Goal: Unclear

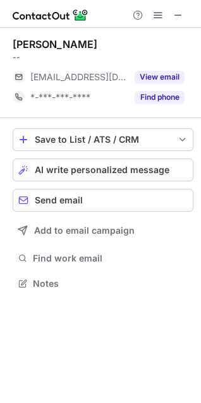
scroll to position [274, 201]
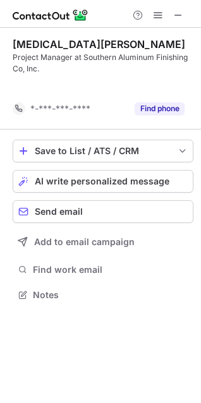
scroll to position [266, 201]
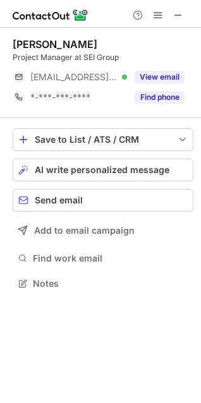
scroll to position [274, 201]
click at [172, 17] on button at bounding box center [178, 15] width 15 height 15
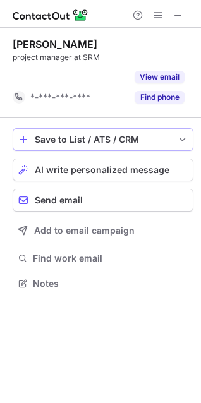
scroll to position [254, 201]
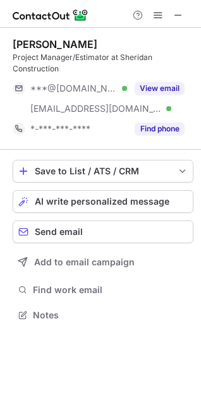
scroll to position [306, 201]
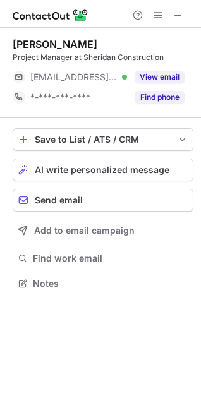
scroll to position [274, 201]
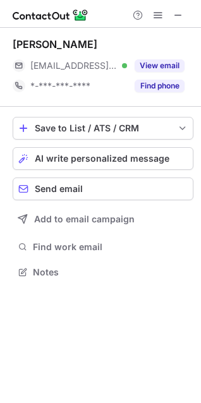
scroll to position [263, 201]
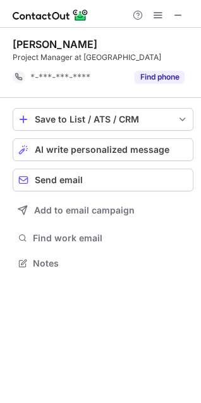
scroll to position [254, 201]
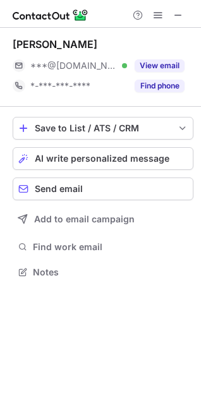
scroll to position [263, 201]
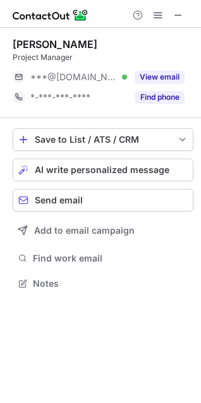
scroll to position [6, 6]
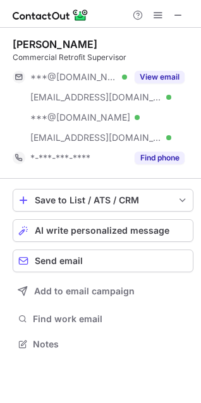
scroll to position [335, 201]
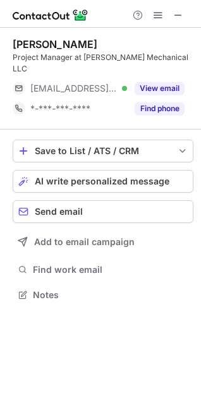
scroll to position [274, 201]
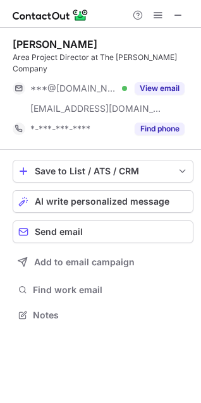
scroll to position [295, 201]
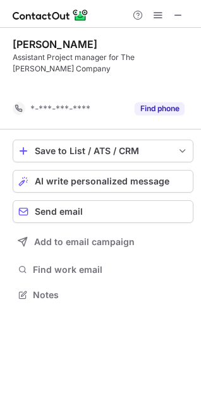
scroll to position [266, 201]
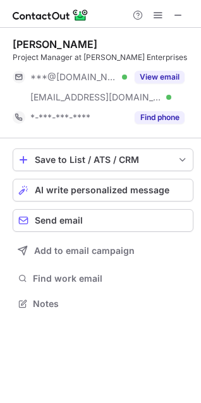
scroll to position [295, 201]
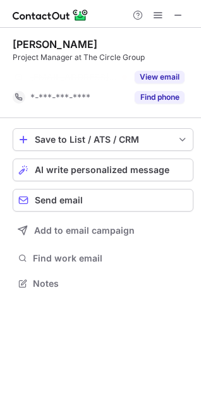
scroll to position [254, 201]
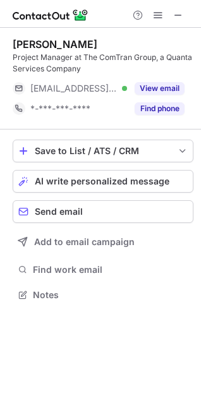
scroll to position [286, 201]
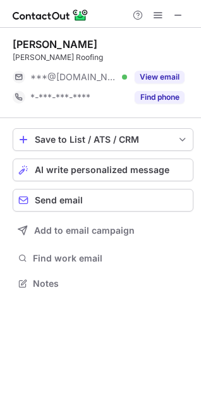
scroll to position [274, 201]
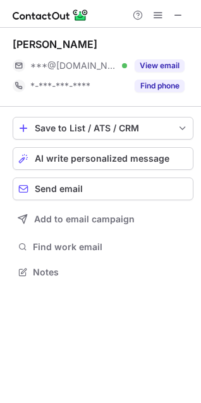
scroll to position [263, 201]
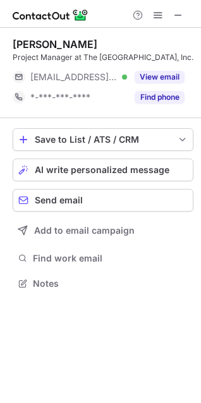
scroll to position [274, 201]
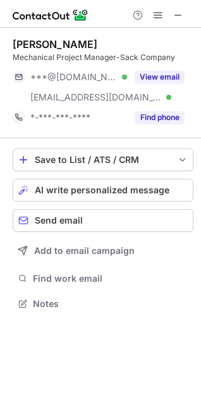
scroll to position [295, 201]
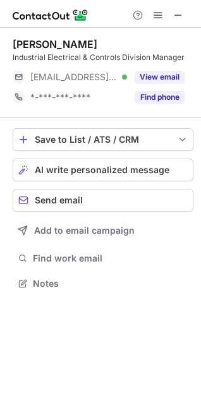
scroll to position [274, 201]
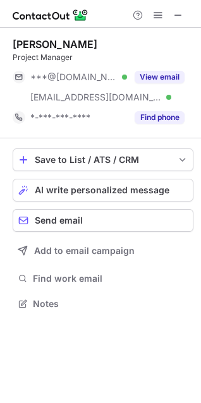
scroll to position [295, 201]
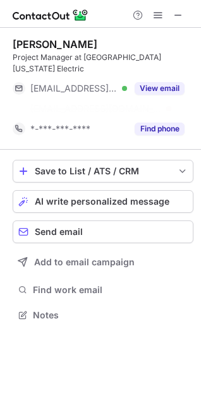
scroll to position [274, 201]
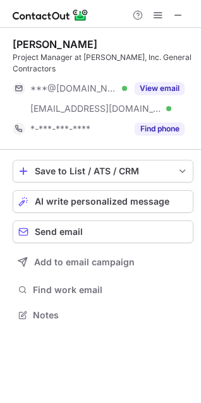
scroll to position [306, 201]
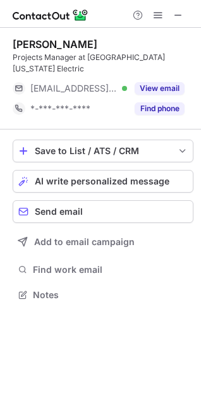
scroll to position [274, 201]
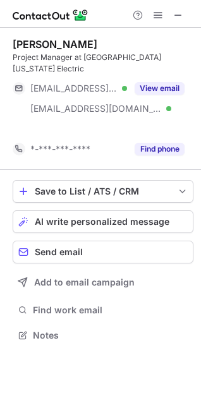
scroll to position [295, 201]
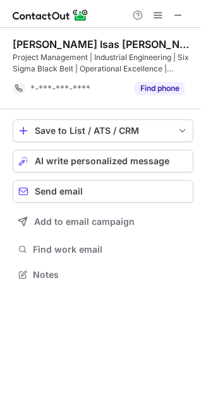
scroll to position [266, 201]
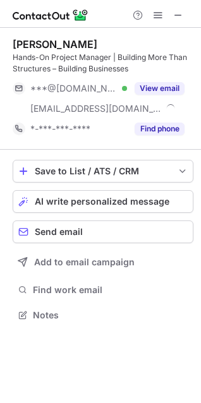
scroll to position [306, 201]
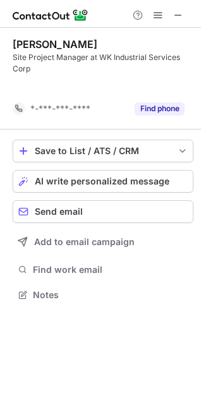
scroll to position [266, 201]
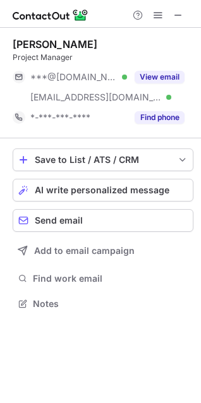
scroll to position [295, 201]
